Goal: Use online tool/utility

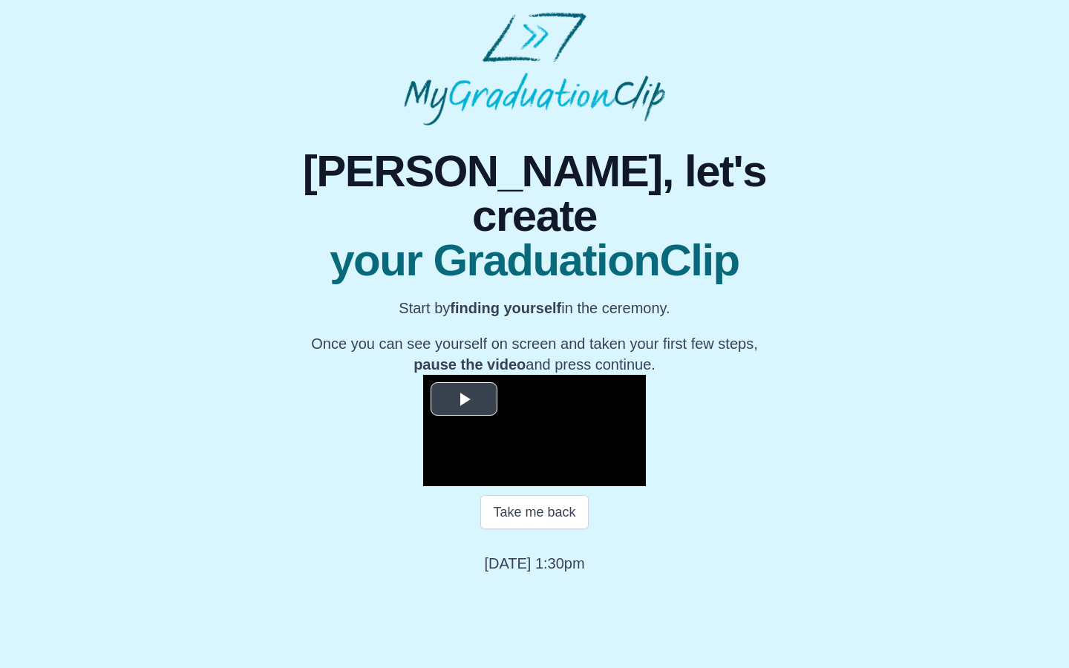
scroll to position [63, 0]
click at [464, 399] on span "Video Player" at bounding box center [464, 399] width 0 height 0
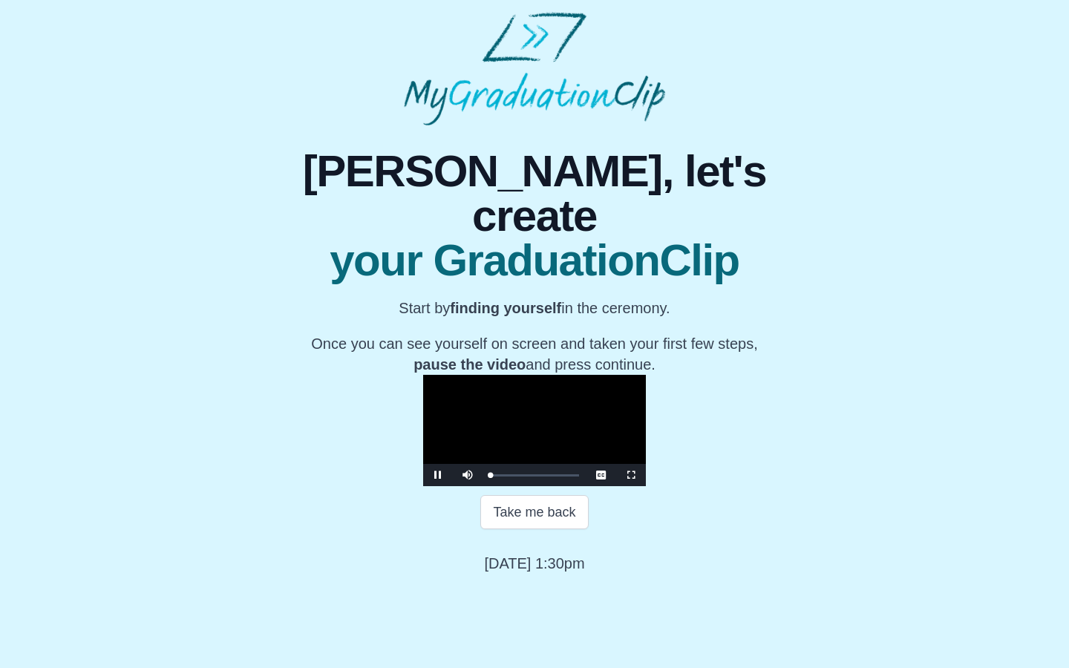
click at [631, 475] on span "Video Player" at bounding box center [631, 475] width 0 height 0
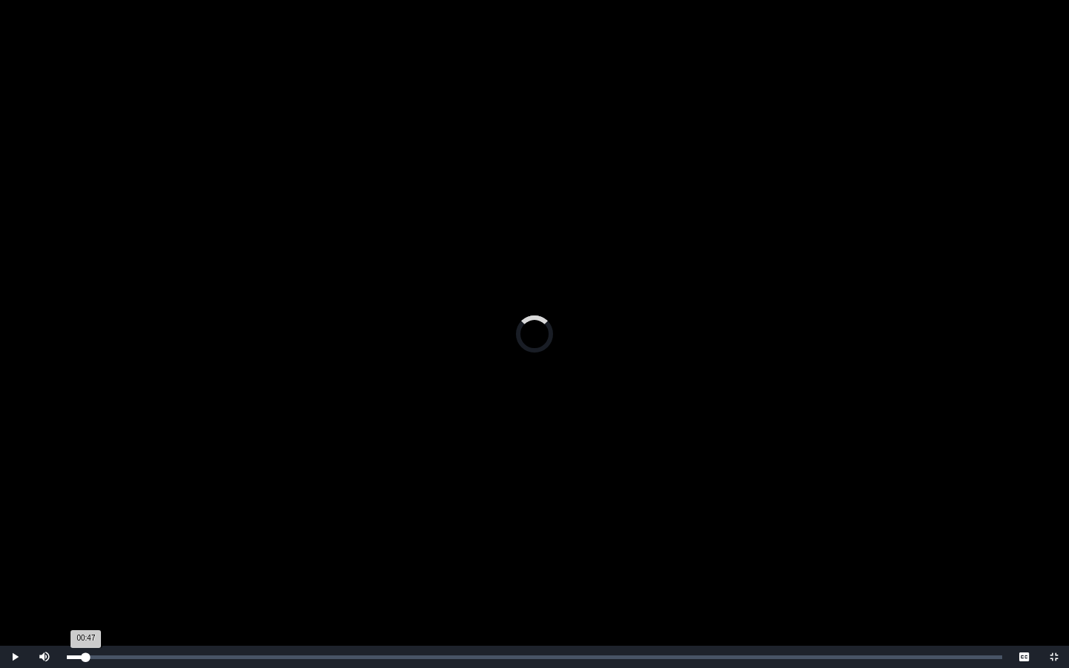
click at [86, 655] on div "Loaded : 0% 00:47 00:47 Progress : 0%" at bounding box center [534, 657] width 935 height 4
click at [77, 655] on div "00:48 Progress : 0%" at bounding box center [77, 657] width 20 height 4
click at [79, 655] on div "00:38 Progress : 0%" at bounding box center [75, 657] width 16 height 4
click at [15, 657] on span "Video Player" at bounding box center [15, 657] width 0 height 0
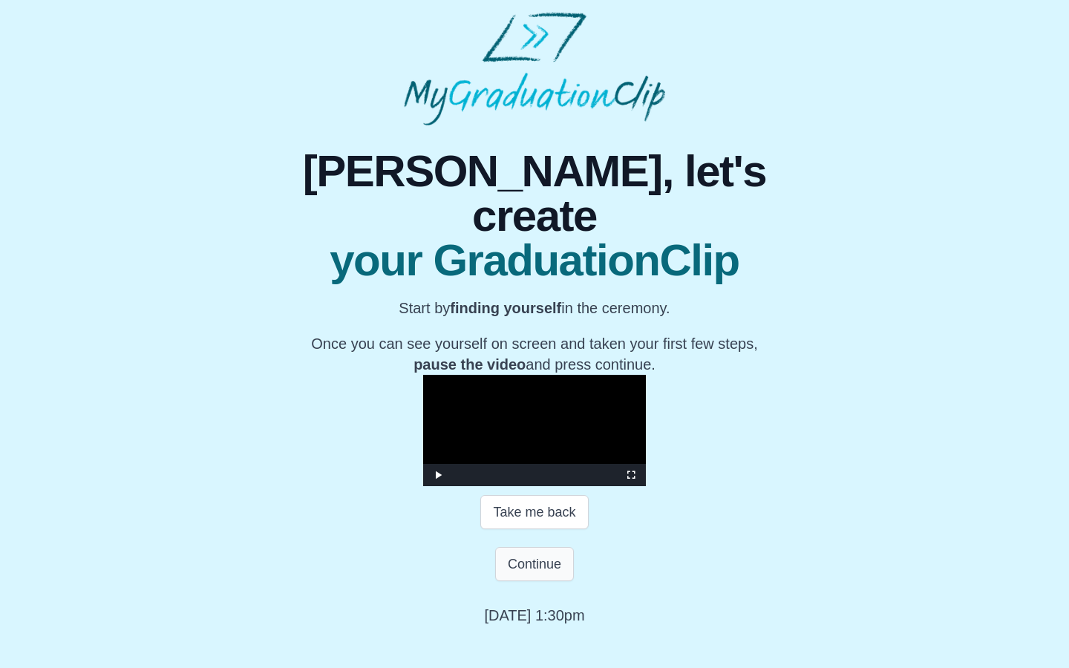
click at [542, 547] on button "Continue" at bounding box center [534, 564] width 79 height 34
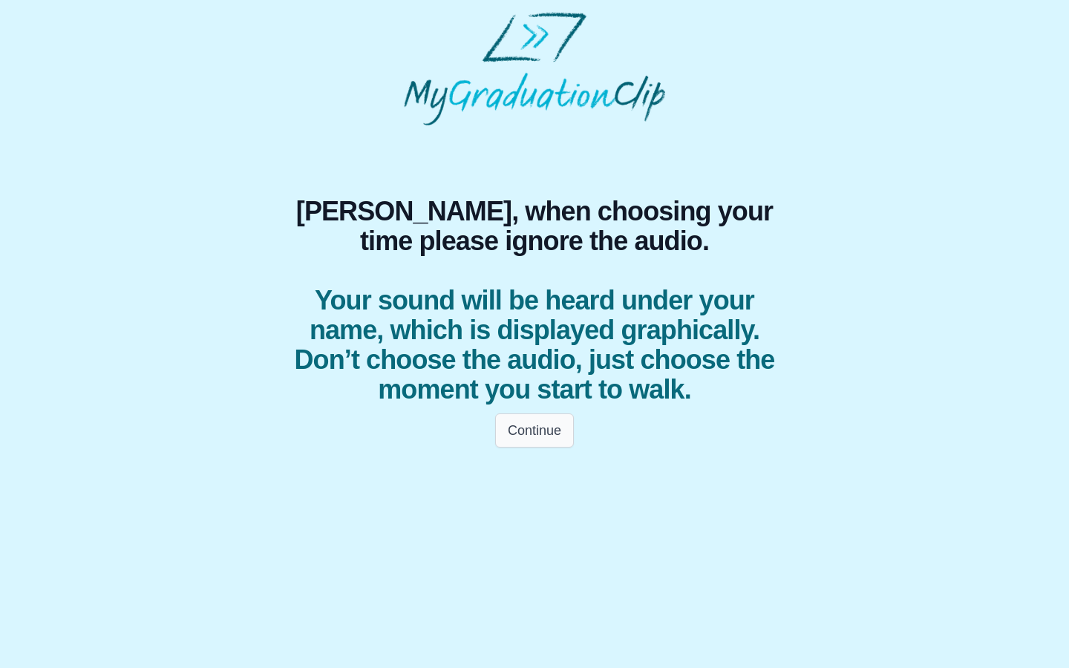
click at [546, 424] on button "Continue" at bounding box center [534, 430] width 79 height 34
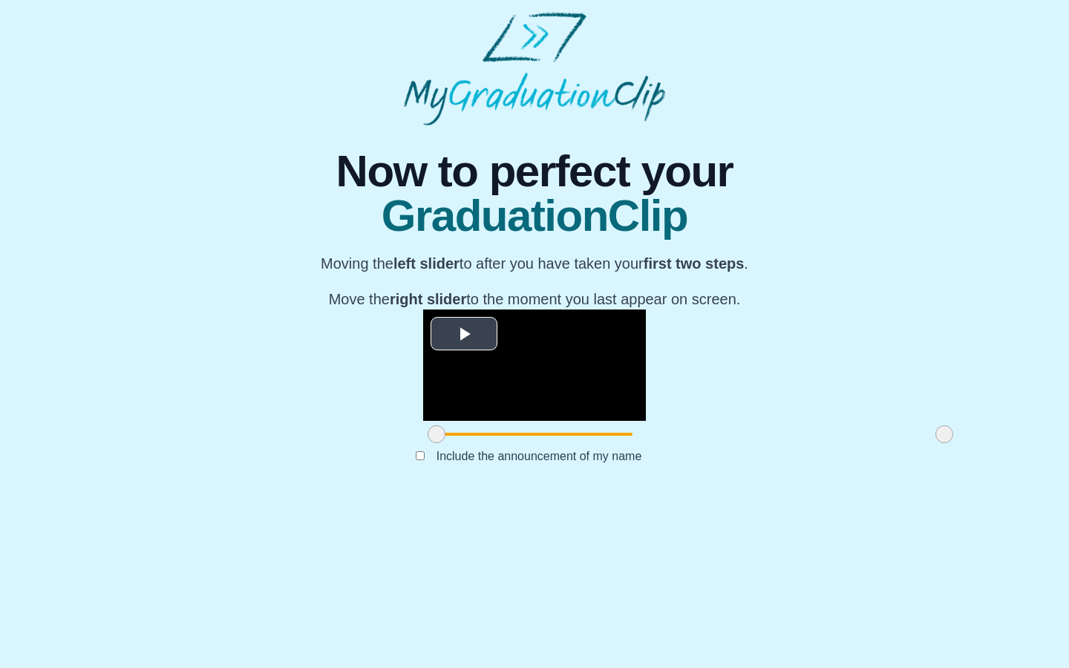
click at [464, 334] on span "Video Player" at bounding box center [464, 334] width 0 height 0
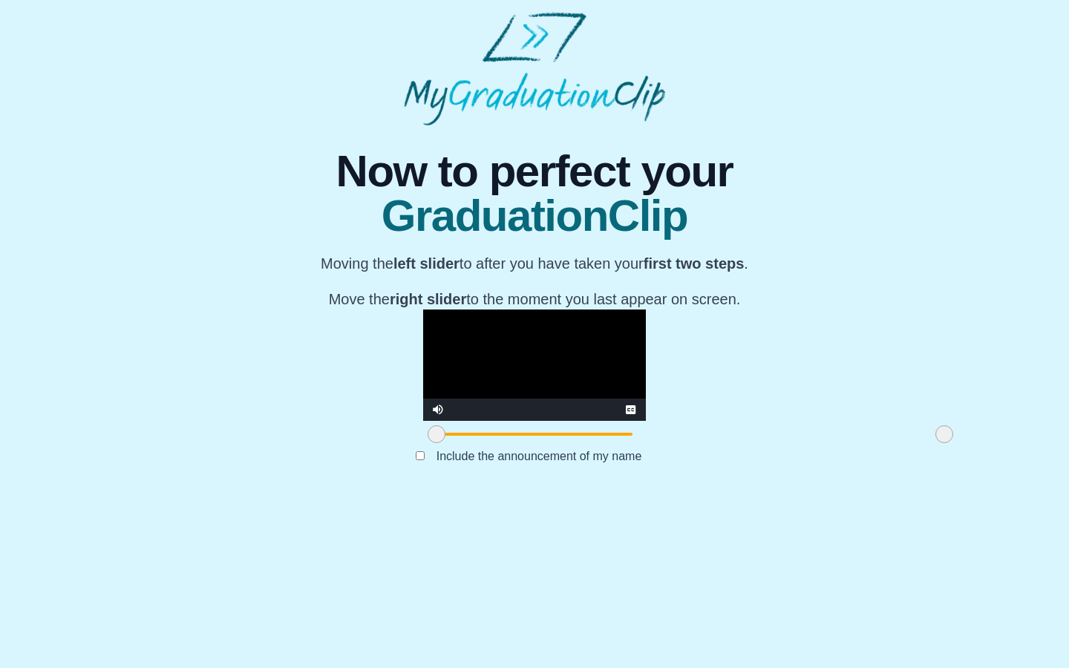
scroll to position [27, 0]
click at [919, 331] on div "**********" at bounding box center [534, 309] width 1045 height 368
click at [221, 355] on div "**********" at bounding box center [534, 309] width 1045 height 368
click at [569, 397] on video "Video Player" at bounding box center [534, 364] width 223 height 111
click at [539, 421] on video "Video Player" at bounding box center [534, 364] width 223 height 111
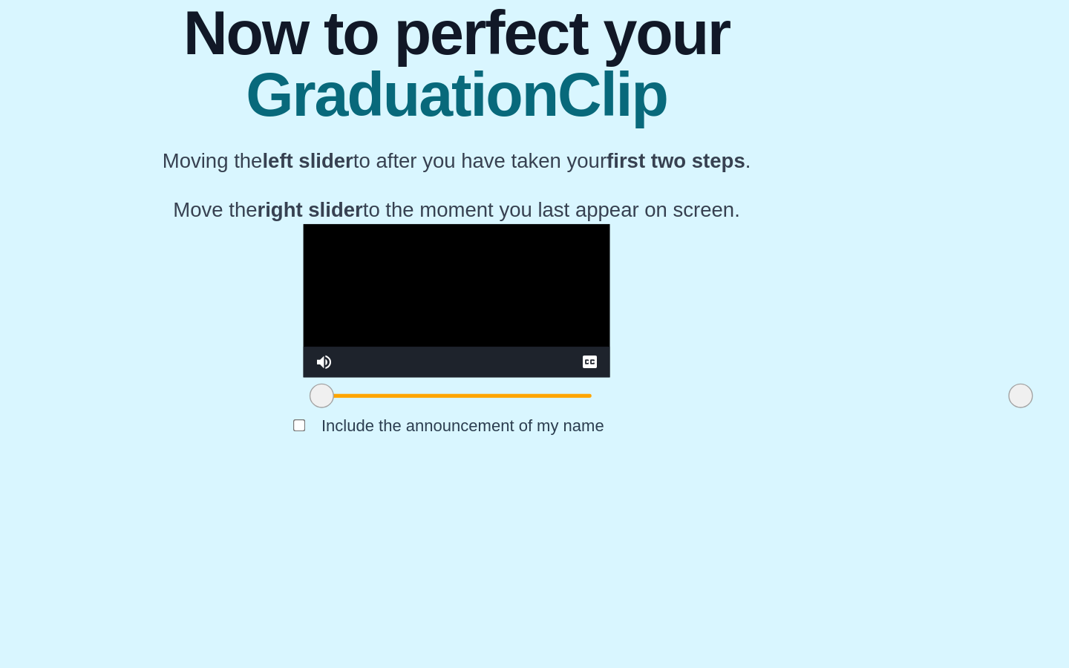
scroll to position [25, 0]
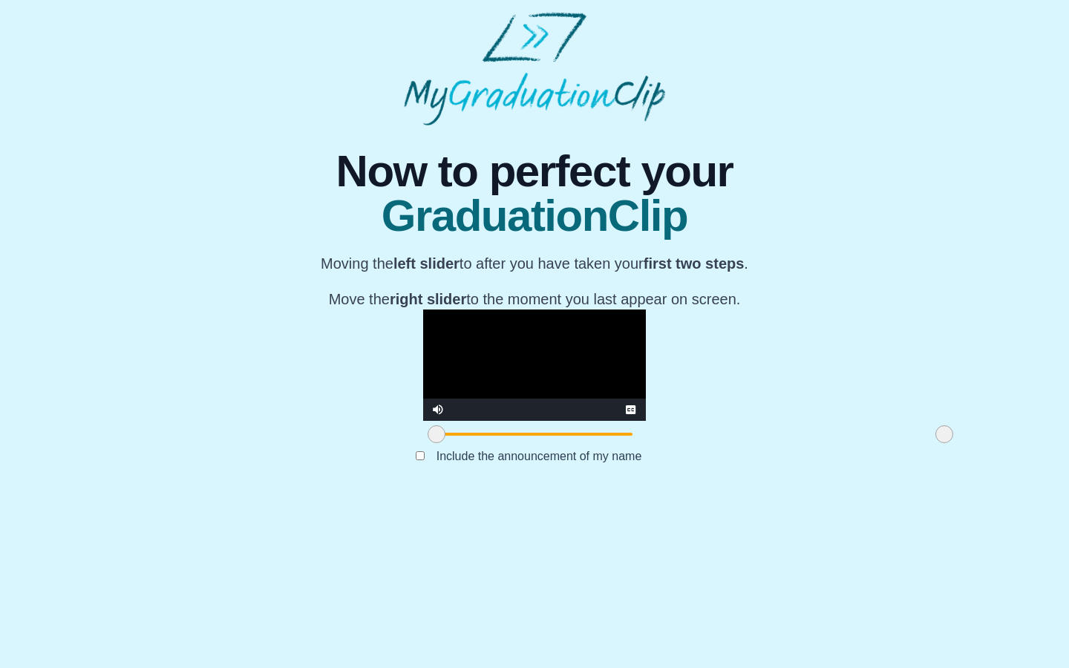
click at [565, 421] on div "Video Player" at bounding box center [534, 410] width 163 height 22
click at [545, 421] on video "Video Player" at bounding box center [534, 364] width 223 height 111
click at [539, 421] on video "Video Player" at bounding box center [534, 364] width 223 height 111
